Goal: Transaction & Acquisition: Purchase product/service

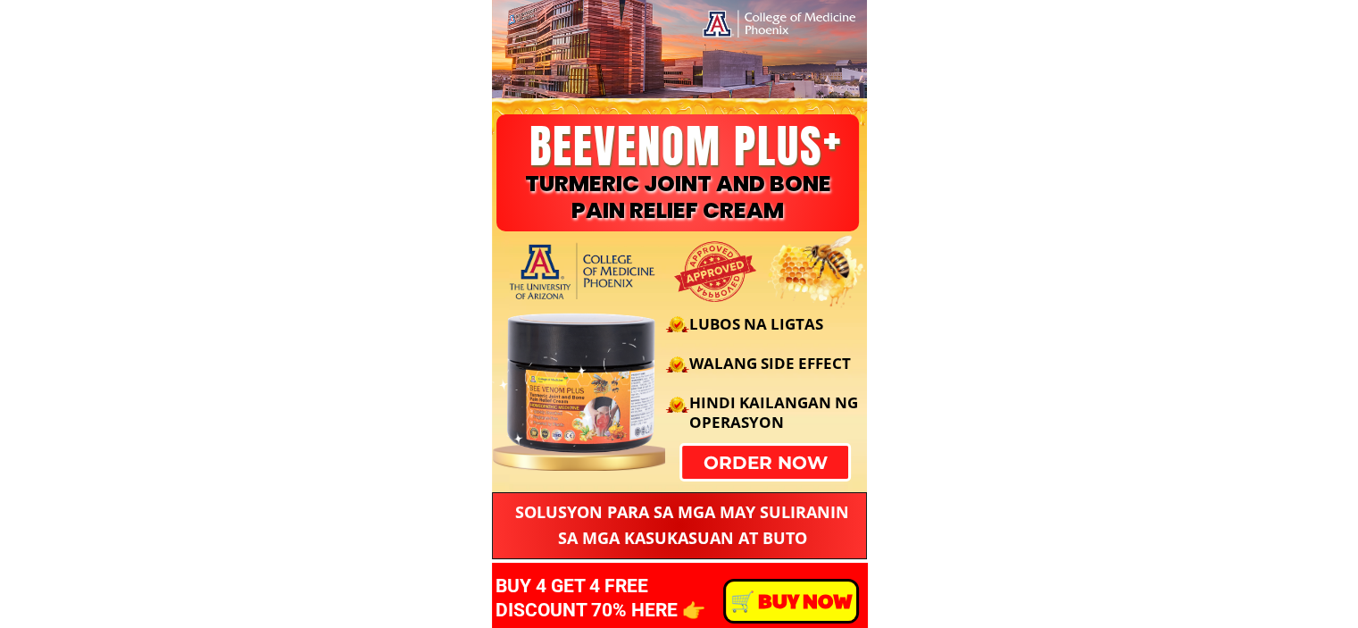
click at [721, 460] on div at bounding box center [613, 371] width 257 height 179
click at [821, 459] on div "LUBOS NA LIGTAS WALANG SIDE EFFECT HINDI KAILANGAN NG OPERASYON" at bounding box center [677, 371] width 384 height 179
click at [754, 462] on p "order now" at bounding box center [764, 463] width 181 height 36
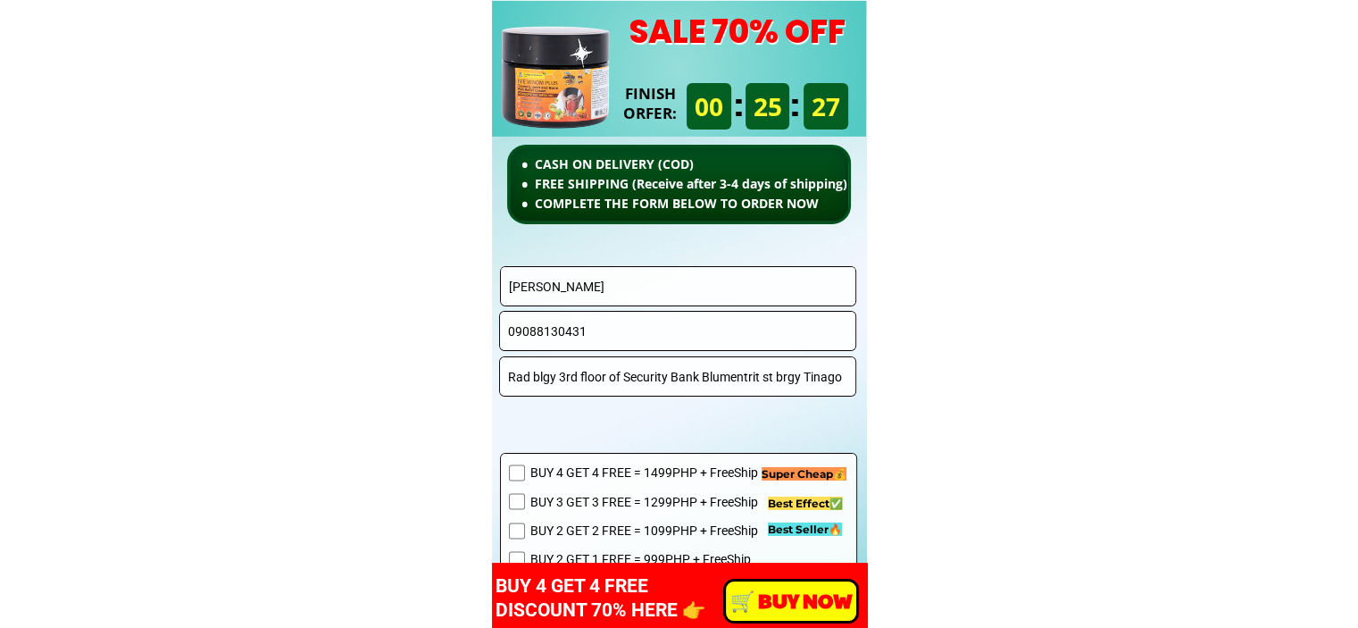
click at [712, 290] on input "Betty Lee Rañosa" at bounding box center [678, 286] width 348 height 38
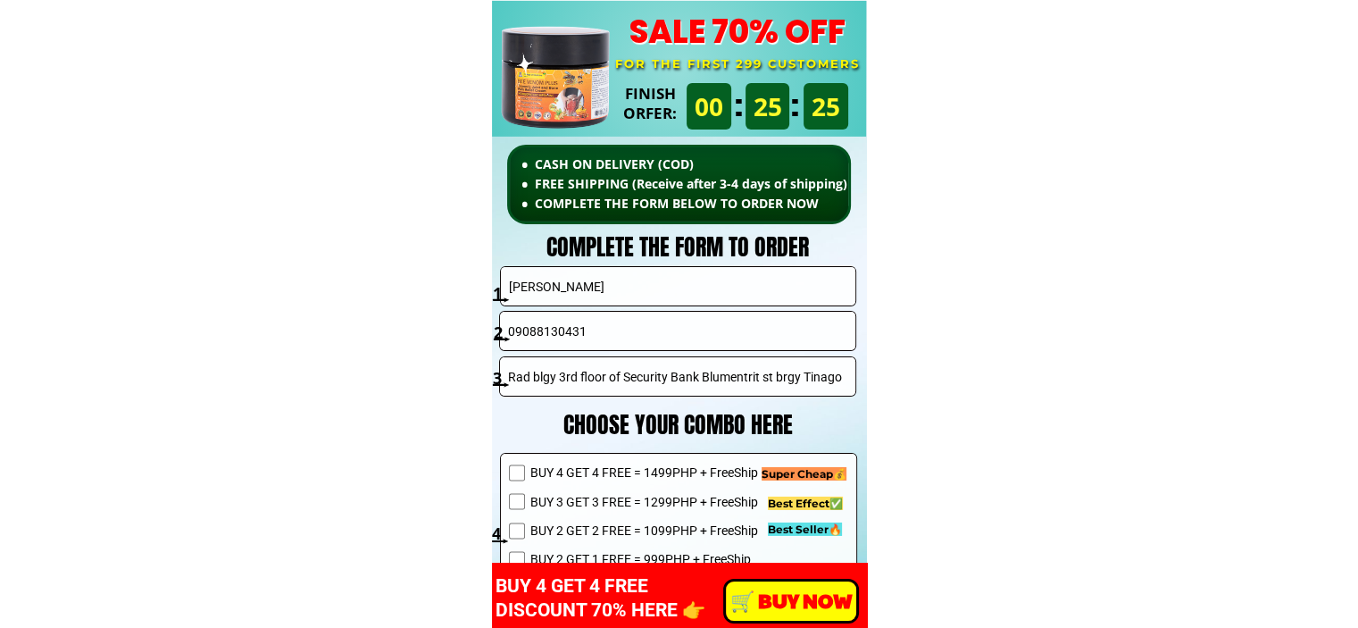
paste input "[PERSON_NAME]"
type input "[PERSON_NAME]"
click at [689, 322] on input "09088130431" at bounding box center [678, 331] width 348 height 38
paste input "639501020269"
drag, startPoint x: 521, startPoint y: 331, endPoint x: 457, endPoint y: 330, distance: 63.4
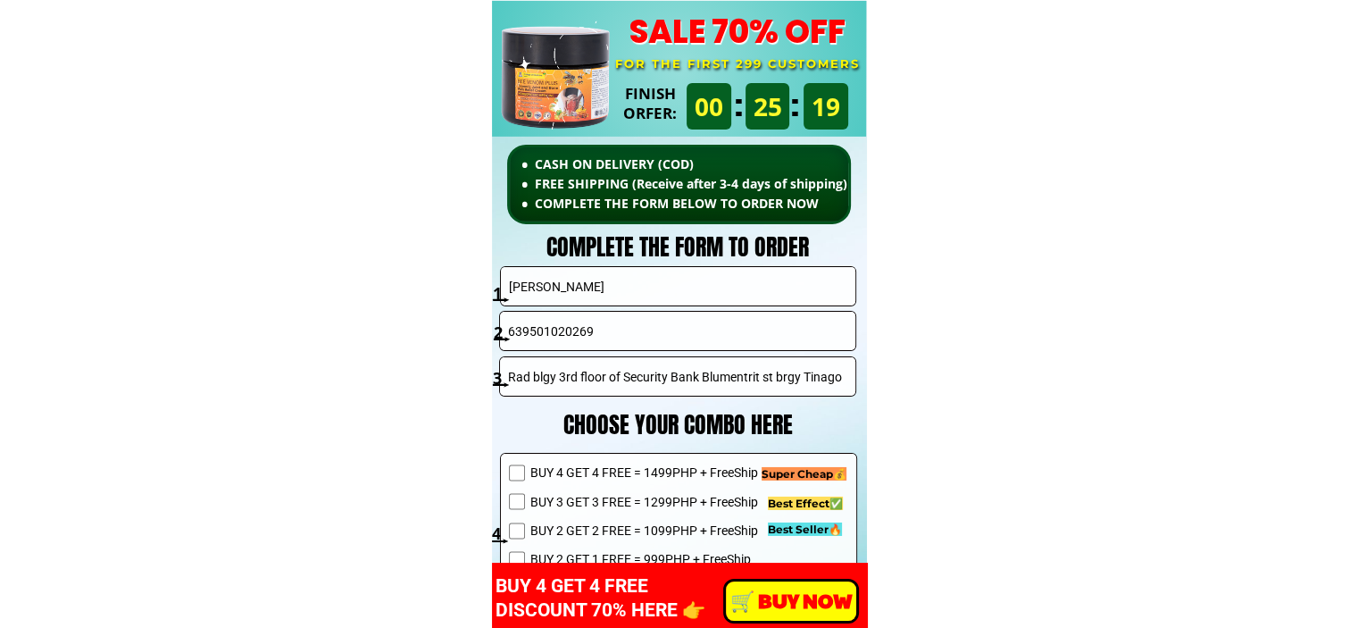
type input "09501020269"
click at [685, 390] on input "Rad blgy 3rd floor of Security Bank Blumentrit st brgy Tinago" at bounding box center [678, 376] width 348 height 38
paste input "Camarines Sur #58 Buenavista San Fernand"
type input "Camarines Sur #58 Buenavista [GEOGRAPHIC_DATA][PERSON_NAME]"
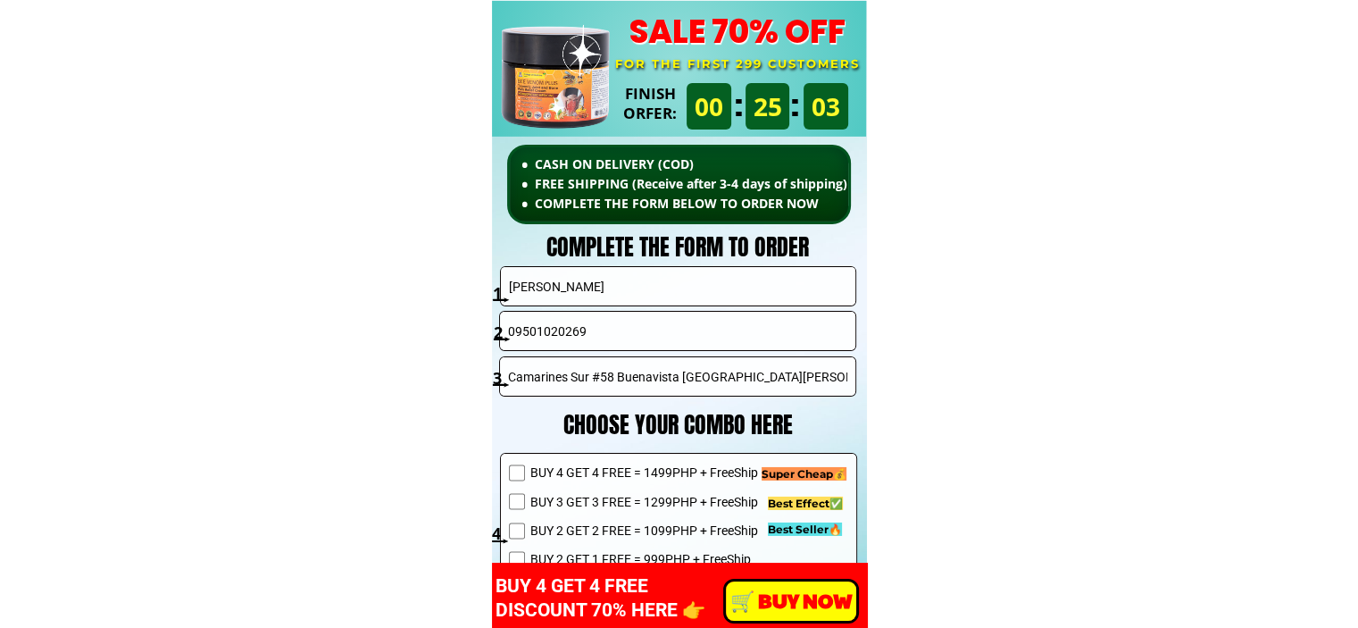
scroll to position [12760, 0]
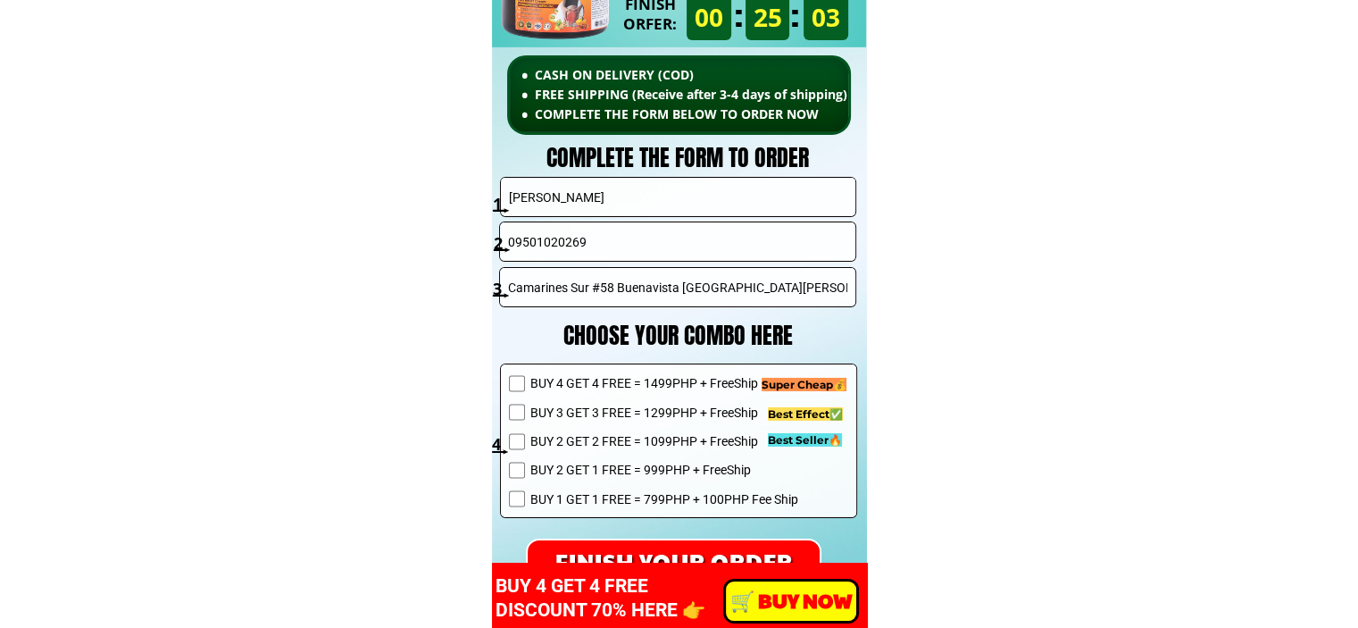
click at [614, 444] on span "BUY 2 GET 2 FREE = 1099PHP + FreeShip" at bounding box center [663, 441] width 268 height 20
checkbox input "true"
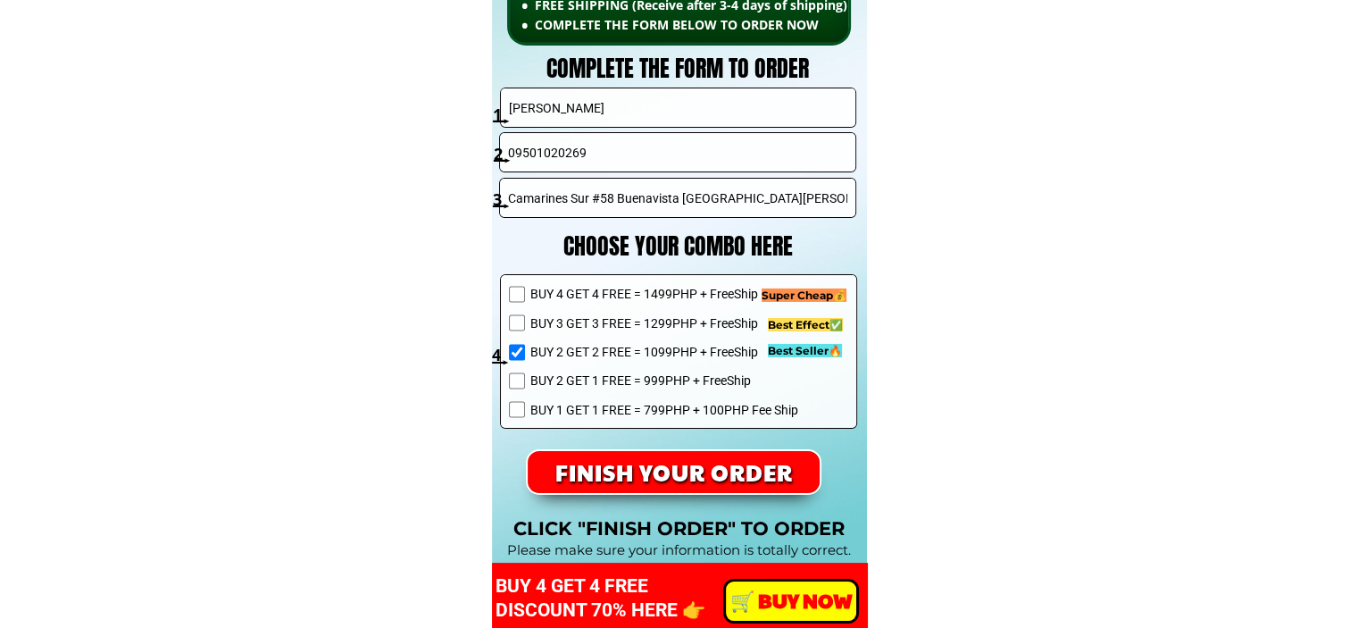
click at [674, 474] on p "FINISH YOUR ORDER" at bounding box center [673, 472] width 322 height 46
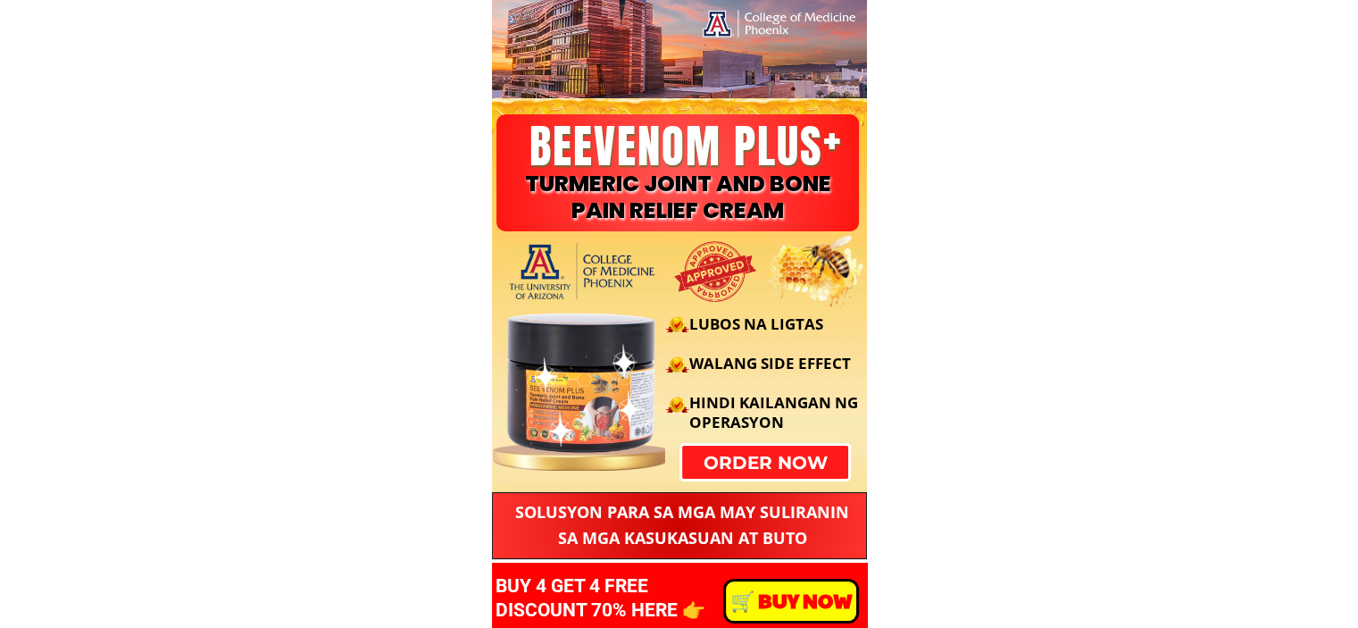
click at [778, 471] on p "order now" at bounding box center [764, 463] width 171 height 34
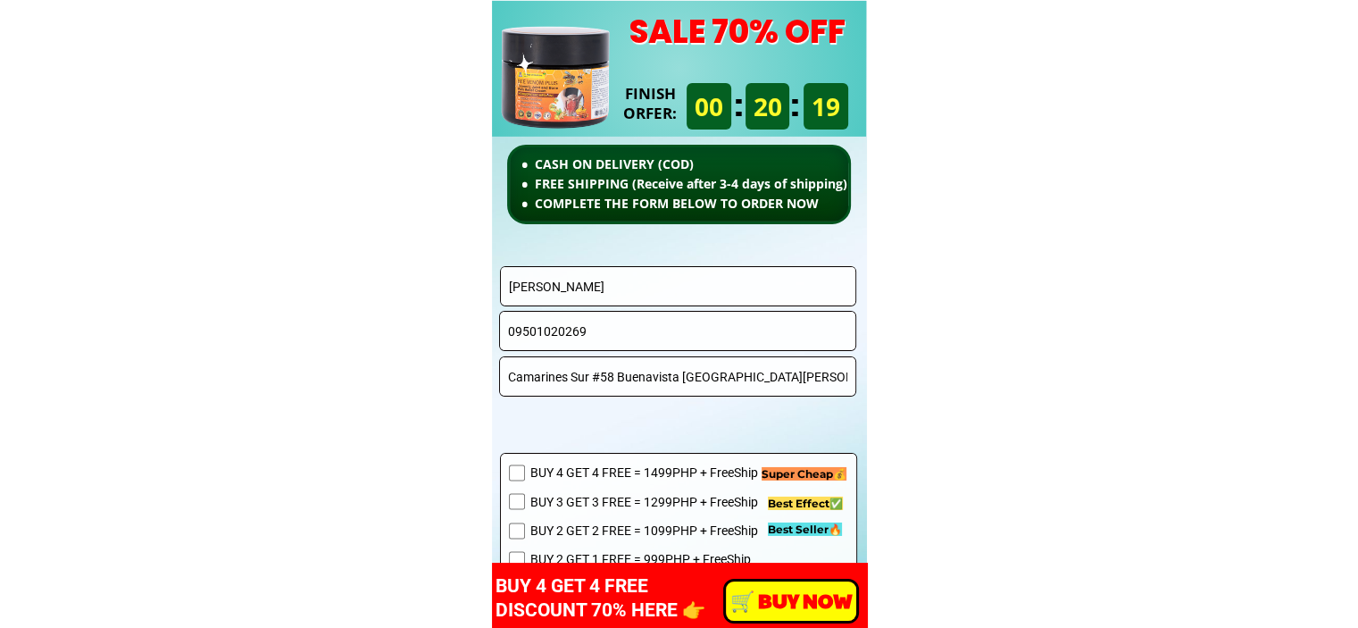
click at [657, 290] on input "[PERSON_NAME]" at bounding box center [678, 286] width 348 height 38
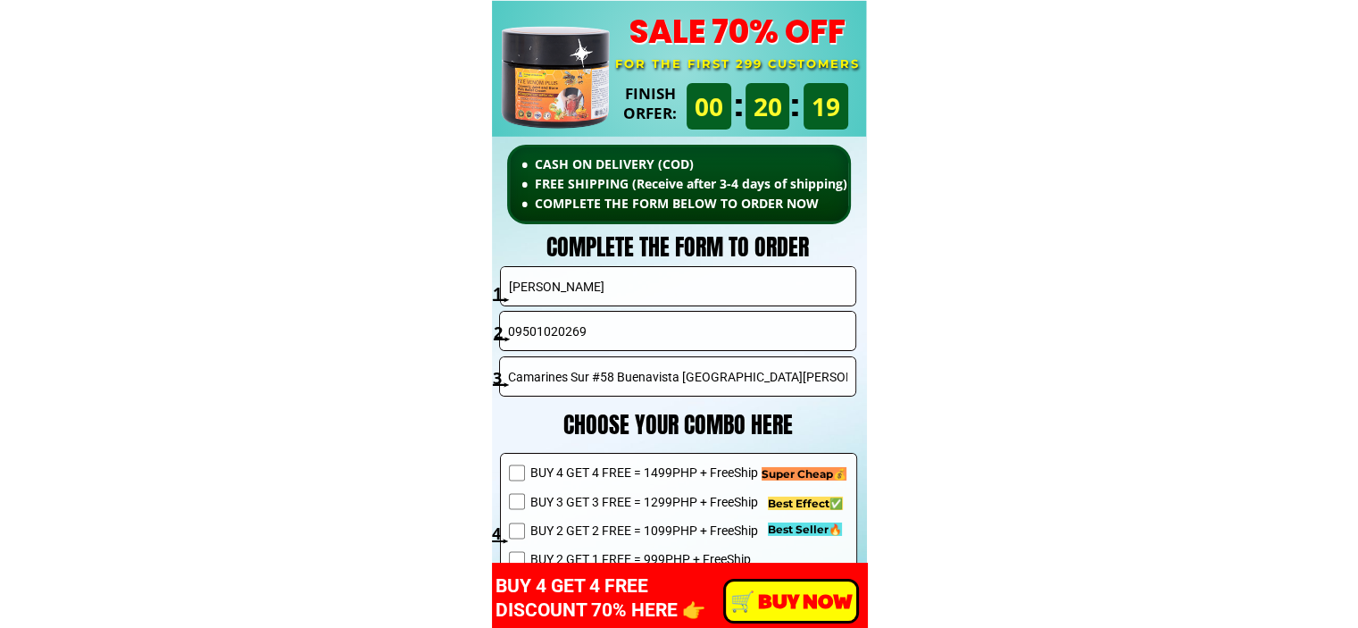
paste input "[PERSON_NAME]"
type input "[PERSON_NAME]"
click at [761, 371] on input "Camarines Sur #58 Buenavista [GEOGRAPHIC_DATA][PERSON_NAME]" at bounding box center [678, 376] width 348 height 38
paste input "Blk 120 Lot 07 Bulaon Resettlement [GEOGRAPHIC_DATA][PERSON_NAME], [GEOGRAPHIC_…"
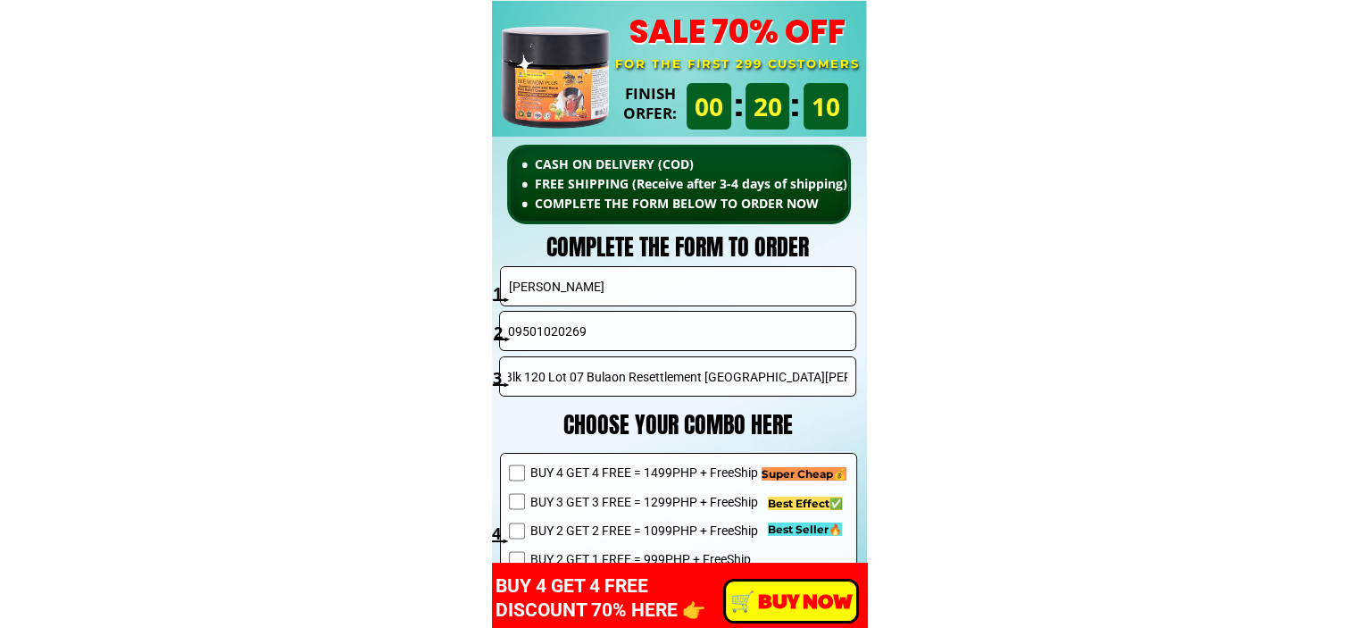
type input "Blk 120 Lot 07 Bulaon Resettlement [GEOGRAPHIC_DATA][PERSON_NAME], [GEOGRAPHIC_…"
click at [720, 339] on input "09501020269" at bounding box center [678, 331] width 348 height 38
paste input "984390474"
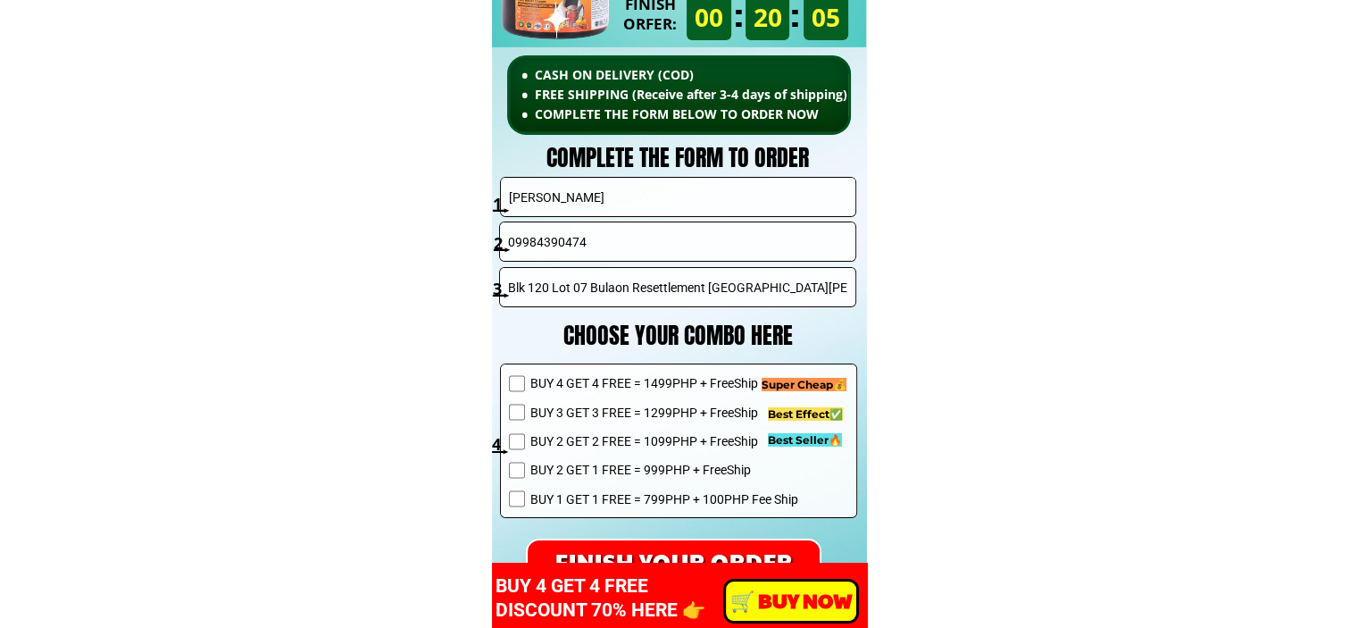
type input "09984390474"
click at [653, 437] on span "BUY 2 GET 2 FREE = 1099PHP + FreeShip" at bounding box center [663, 441] width 268 height 20
checkbox input "true"
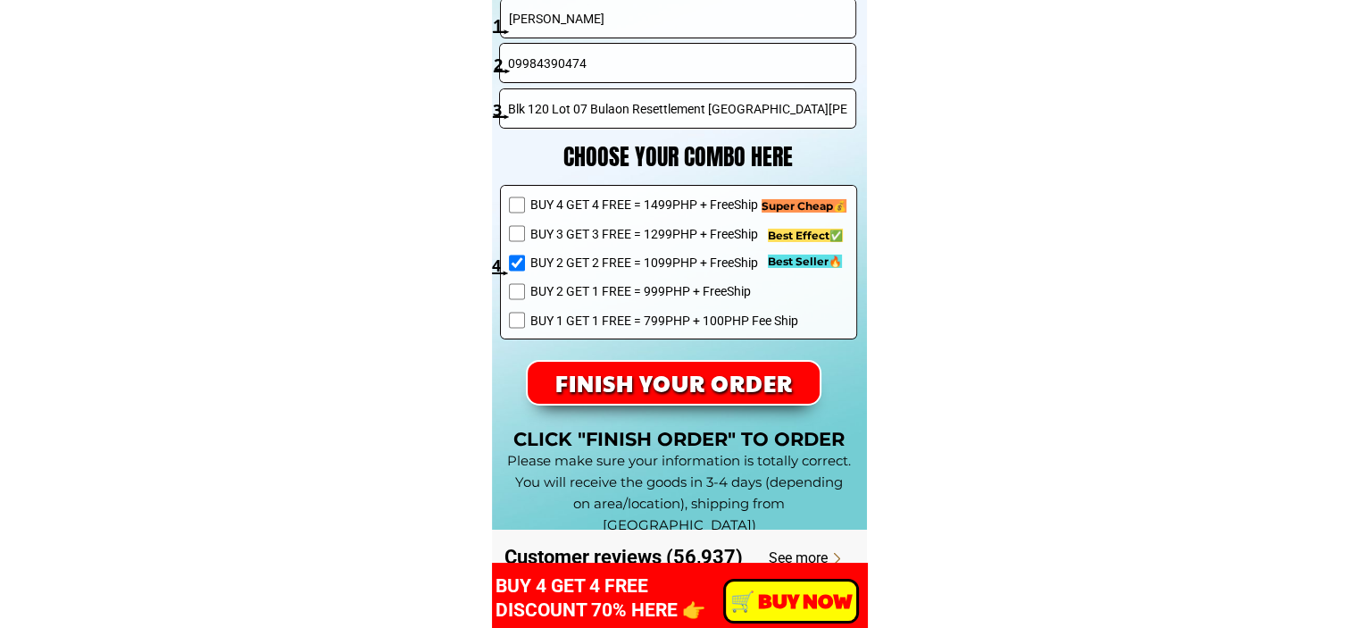
click at [694, 367] on p "FINISH YOUR ORDER" at bounding box center [674, 383] width 308 height 44
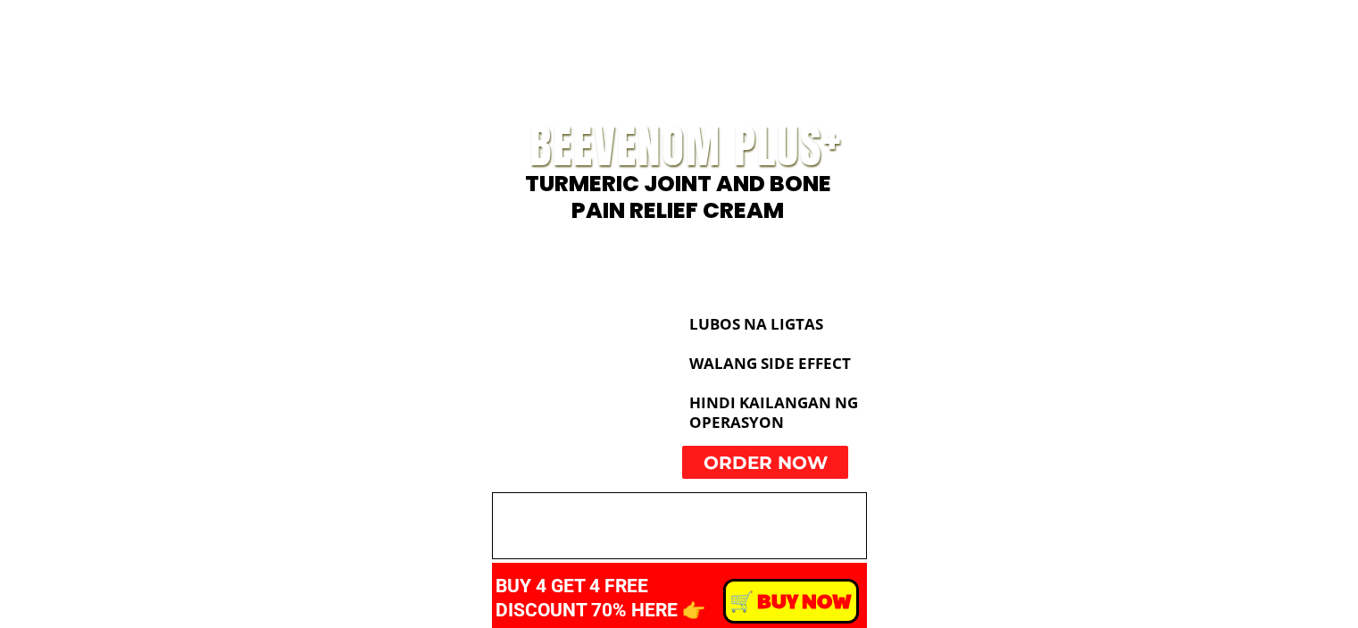
scroll to position [12939, 0]
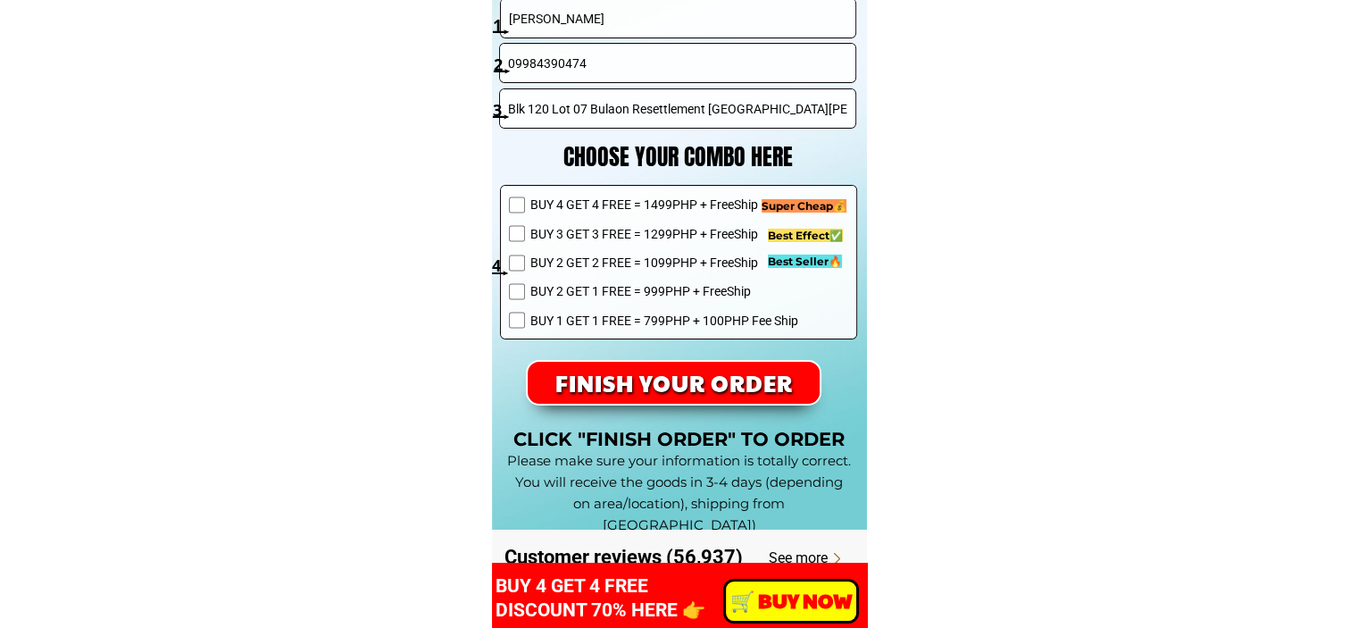
scroll to position [12760, 0]
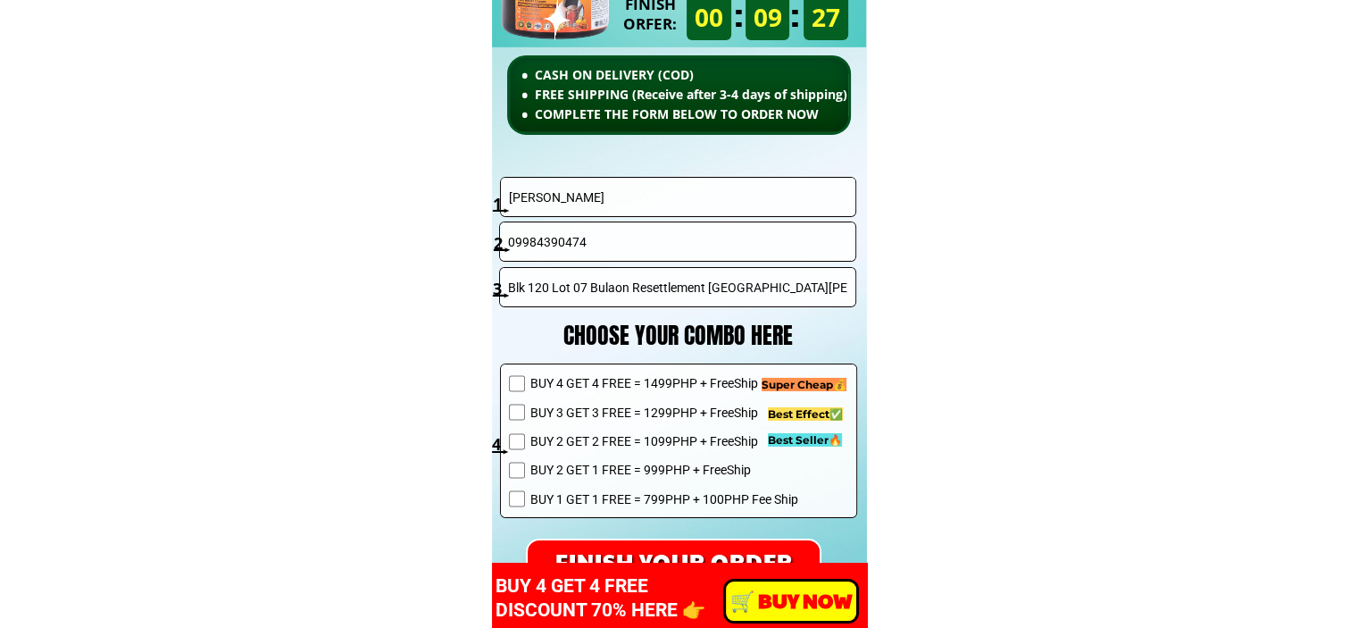
click at [602, 199] on input "[PERSON_NAME]" at bounding box center [678, 197] width 348 height 38
paste input "[PERSON_NAME]"
type input "[PERSON_NAME]"
click at [704, 235] on input "09984390474" at bounding box center [678, 241] width 348 height 38
paste input "639501020269"
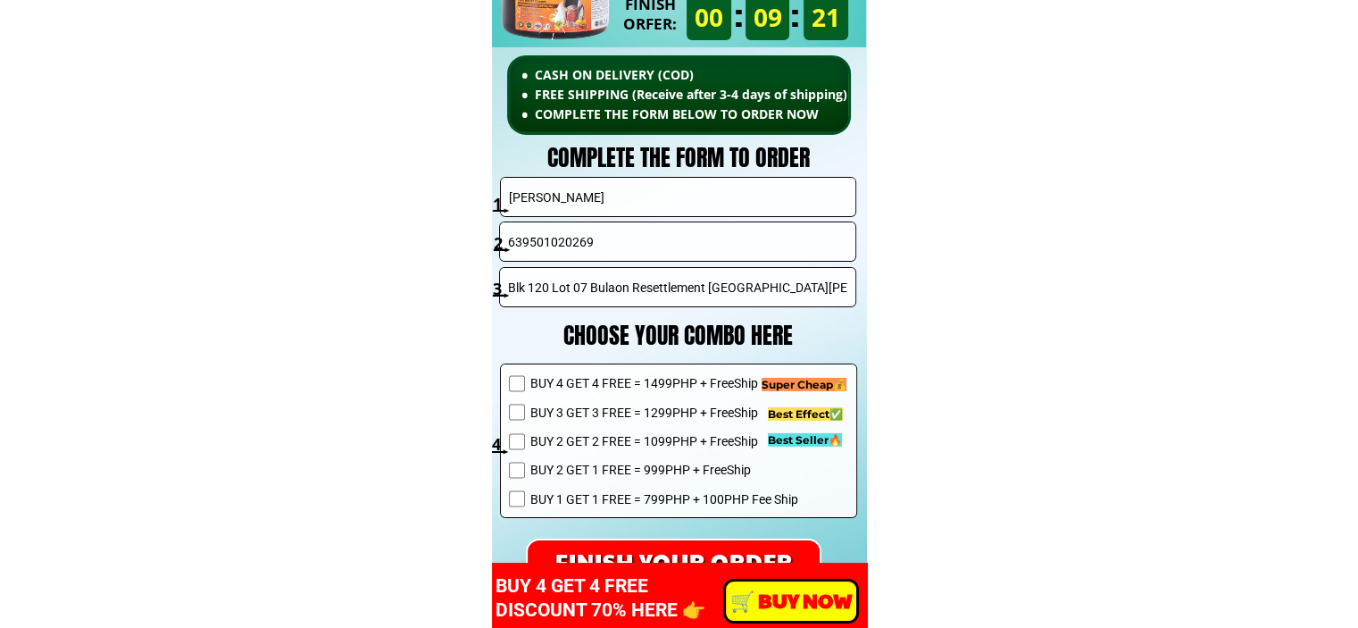
type input "639501020269"
click at [672, 281] on input "Blk 120 Lot 07 Bulaon Resettlement [GEOGRAPHIC_DATA][PERSON_NAME], [GEOGRAPHIC_…" at bounding box center [678, 287] width 348 height 38
paste input "Camarines Sur #58 Buenavista [GEOGRAPHIC_DATA][PERSON_NAME]"
type input "Camarines Sur #58 Buenavista [GEOGRAPHIC_DATA][PERSON_NAME]"
click at [680, 453] on div "BUY 4 GET 4 FREE = 1499PHP + FreeShip BUY 3 GET 3 FREE = 1299PHP + FreeShip BUY…" at bounding box center [653, 445] width 289 height 145
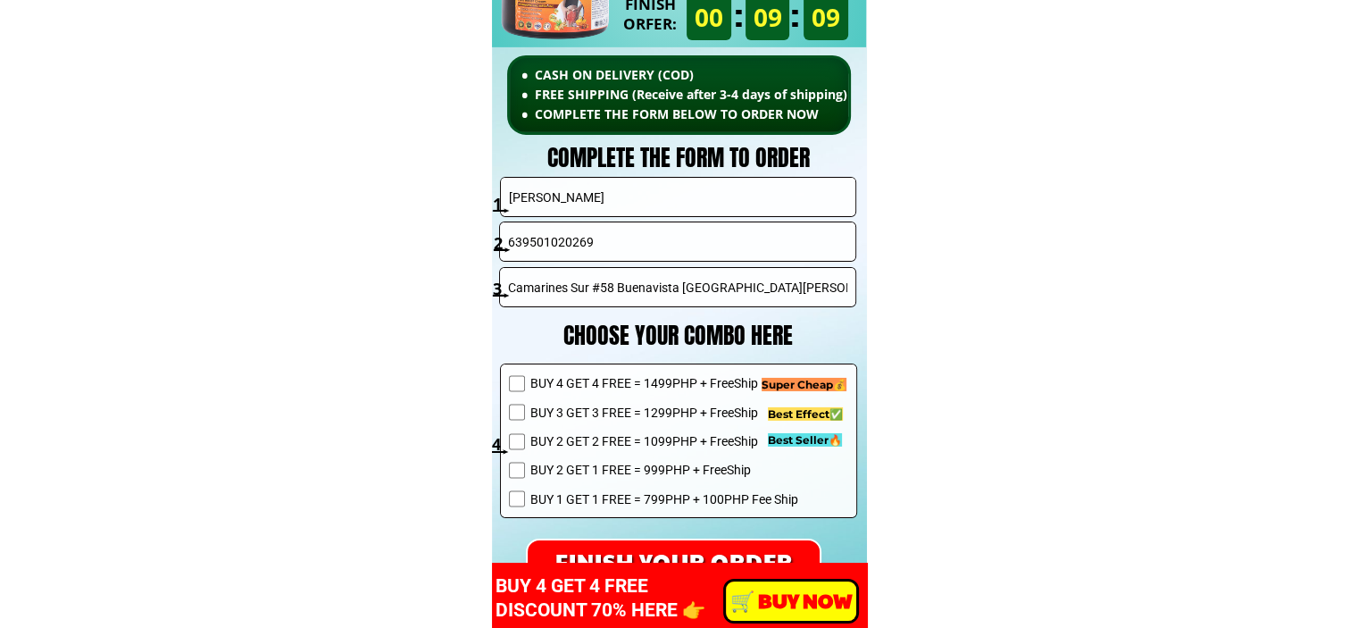
scroll to position [12939, 0]
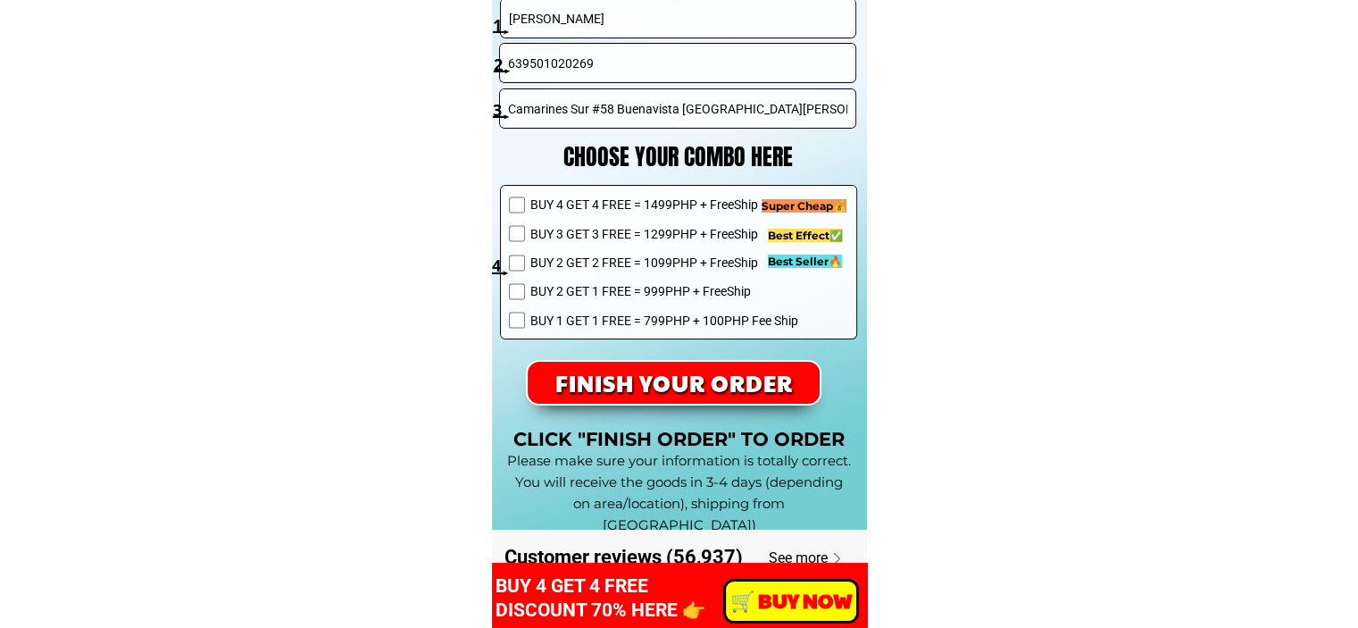
click at [604, 261] on span "BUY 2 GET 2 FREE = 1099PHP + FreeShip" at bounding box center [663, 263] width 268 height 20
checkbox input "true"
click at [614, 378] on p "FINISH YOUR ORDER" at bounding box center [674, 383] width 294 height 42
drag, startPoint x: 521, startPoint y: 64, endPoint x: 436, endPoint y: 60, distance: 84.9
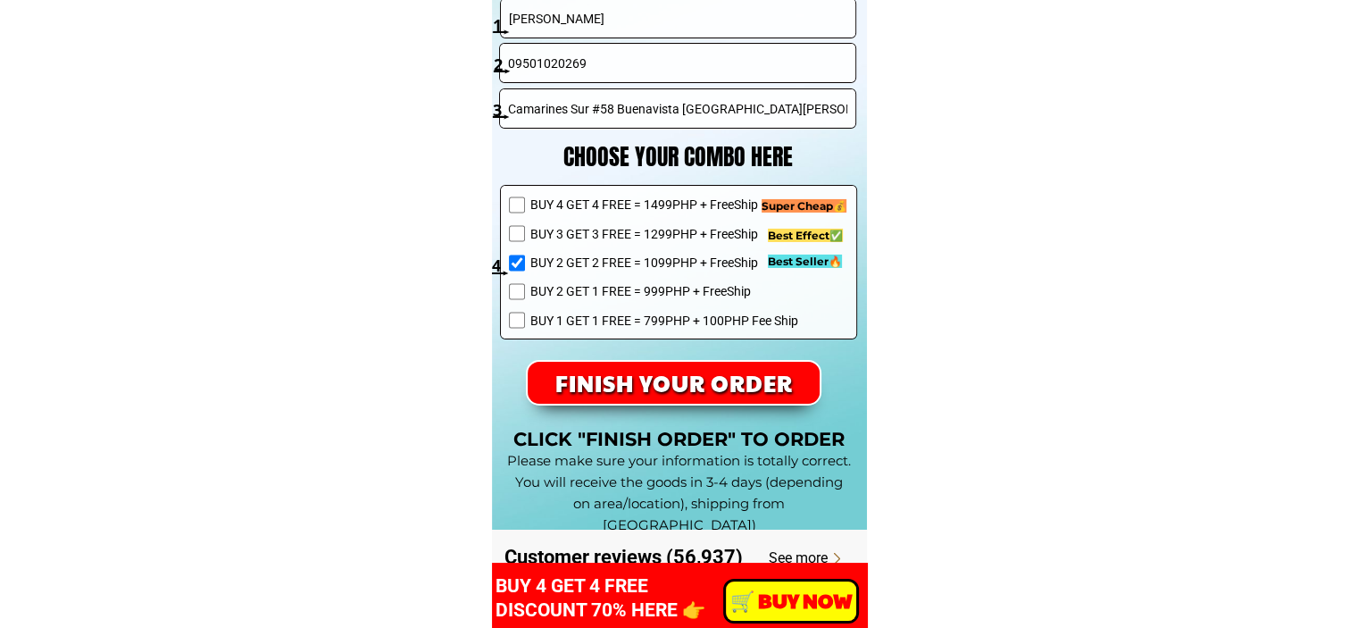
type input "09501020269"
click at [664, 358] on form "FINISH YOUR ORDER Juliet Orias 09501020269 Camarines Sur #58 Buenavista San Fer…" at bounding box center [549, 201] width 616 height 407
click at [662, 383] on p "FINISH YOUR ORDER" at bounding box center [674, 383] width 293 height 42
click at [646, 27] on input "[PERSON_NAME]" at bounding box center [678, 18] width 348 height 38
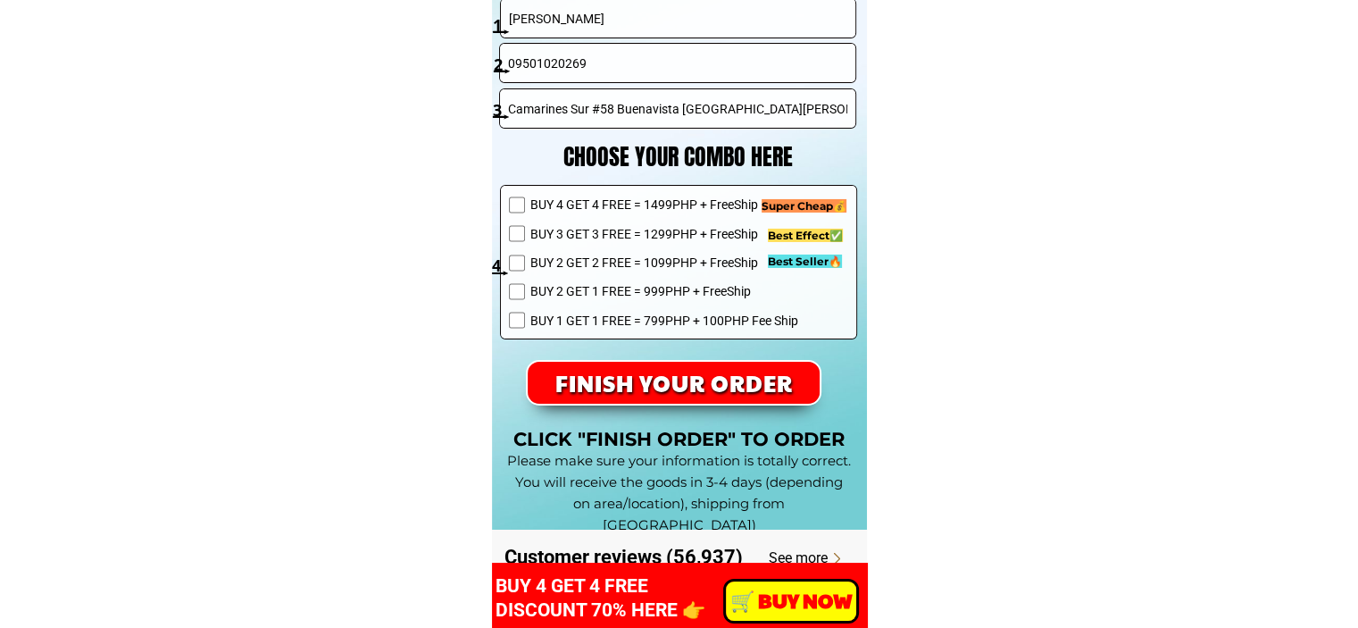
paste input "Camarines Sur #58 Buenavista [GEOGRAPHIC_DATA][PERSON_NAME]"
click at [688, 33] on input "Camarines Sur #58 Buenavista [GEOGRAPHIC_DATA][PERSON_NAME]" at bounding box center [678, 18] width 348 height 38
paste input "[PERSON_NAME]"
type input "[PERSON_NAME]"
click at [776, 96] on input "Camarines Sur #58 Buenavista [GEOGRAPHIC_DATA][PERSON_NAME]" at bounding box center [678, 108] width 348 height 38
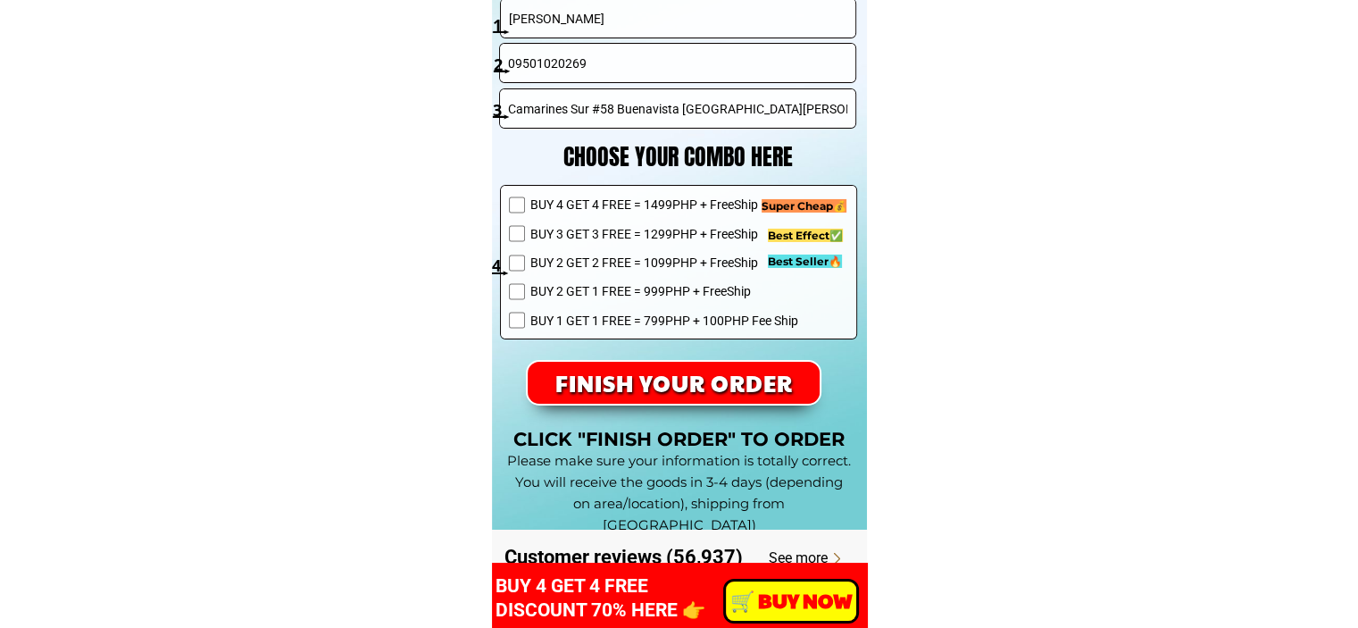
paste input "Blk 120 Lot 07 Bulaon Resettlement [GEOGRAPHIC_DATA][PERSON_NAME], [GEOGRAPHIC_…"
type input "Blk 120 Lot 07 Bulaon Resettlement [GEOGRAPHIC_DATA][PERSON_NAME], [GEOGRAPHIC_…"
click at [733, 65] on input "09501020269" at bounding box center [678, 63] width 348 height 38
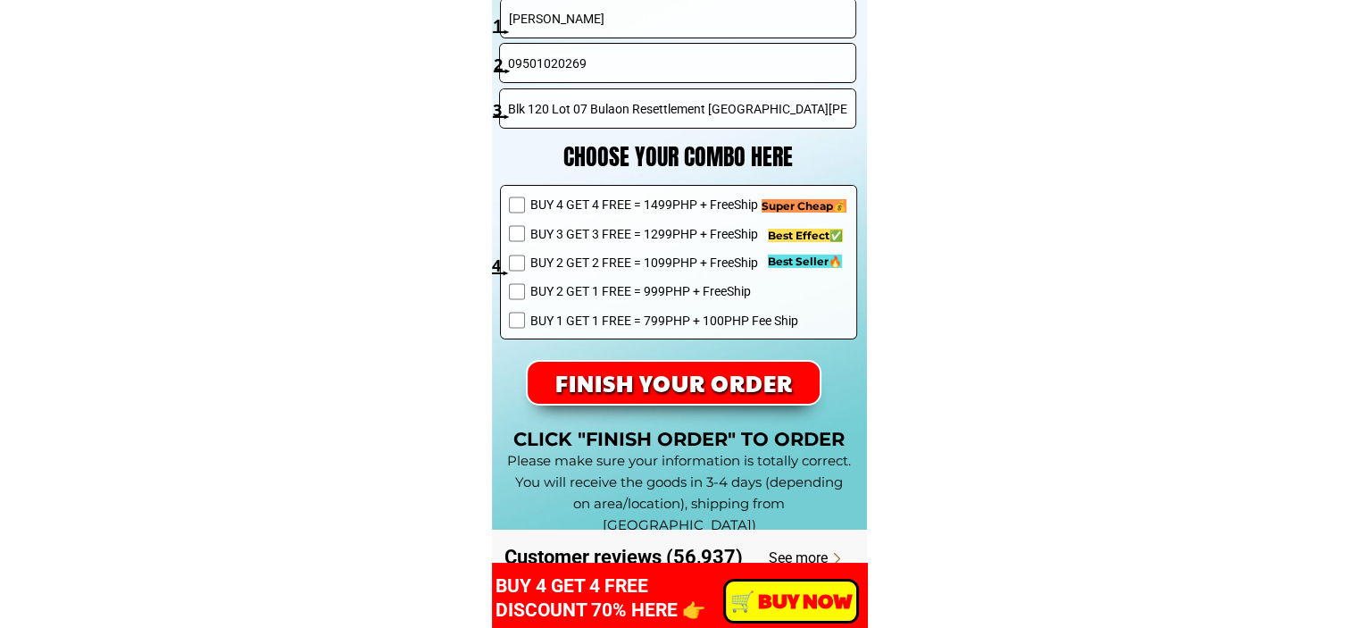
paste input "984390474"
type input "09984390474"
click at [634, 256] on span "BUY 2 GET 2 FREE = 1099PHP + FreeShip" at bounding box center [663, 263] width 268 height 20
checkbox input "true"
click at [762, 390] on p "FINISH YOUR ORDER" at bounding box center [674, 383] width 293 height 42
